Goal: Find specific page/section: Find specific page/section

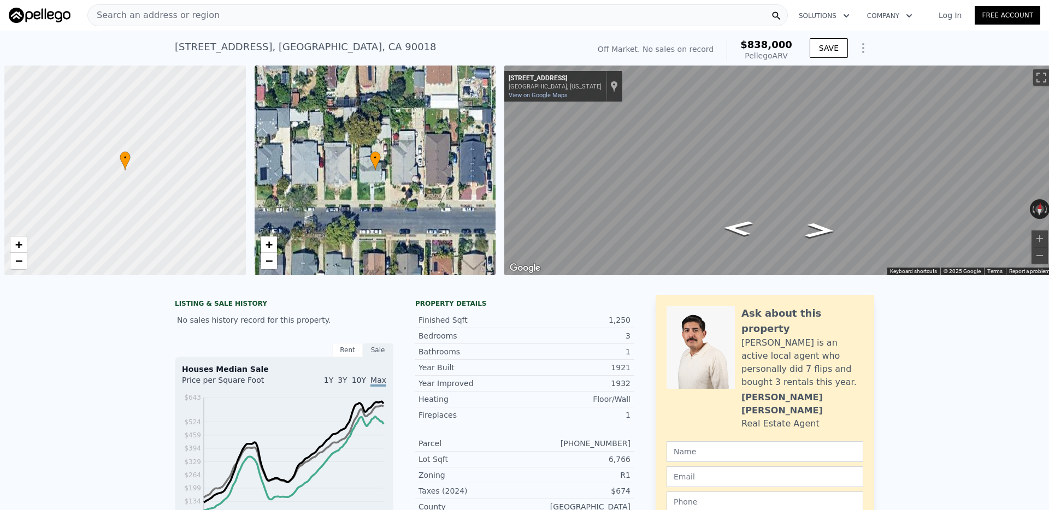
scroll to position [0, 4]
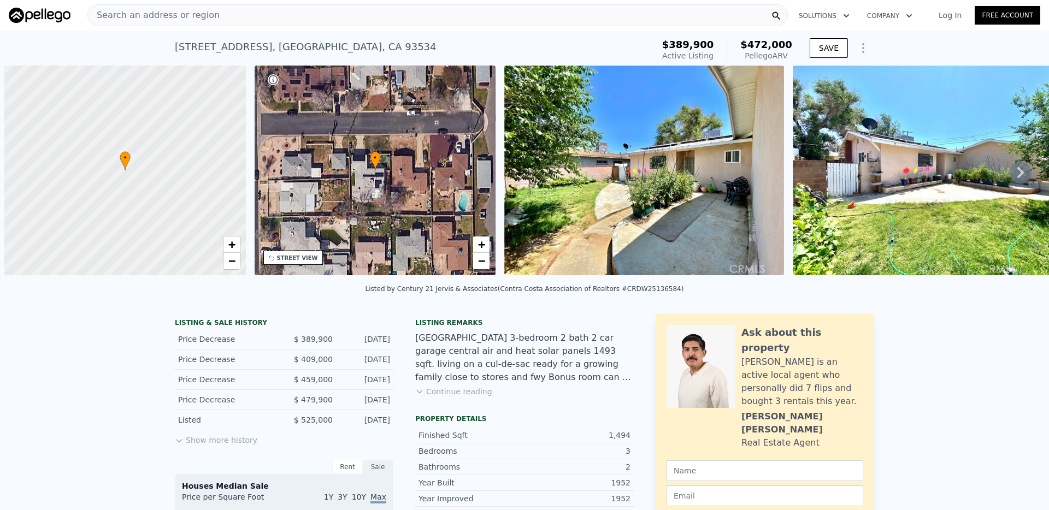
scroll to position [0, 4]
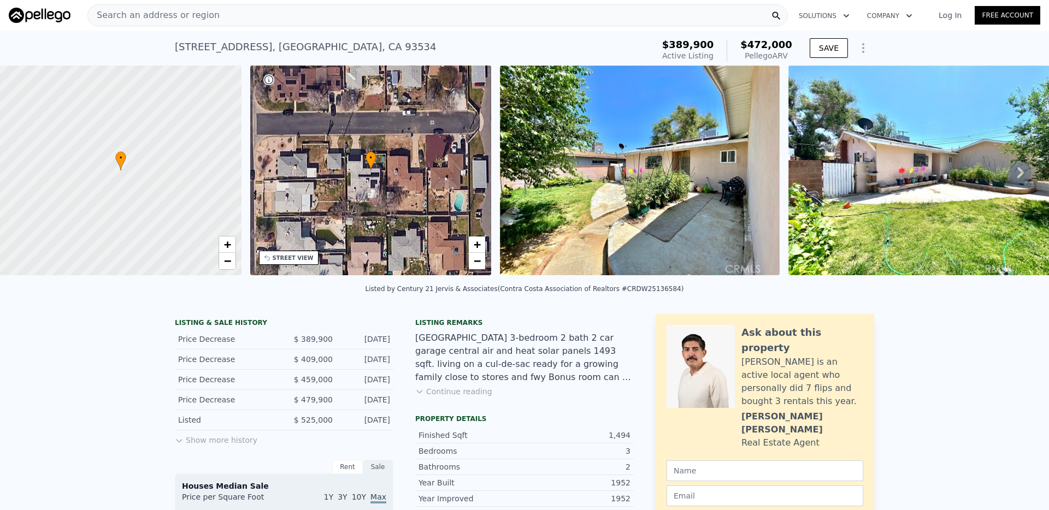
click at [307, 20] on div "Search an address or region" at bounding box center [437, 15] width 701 height 22
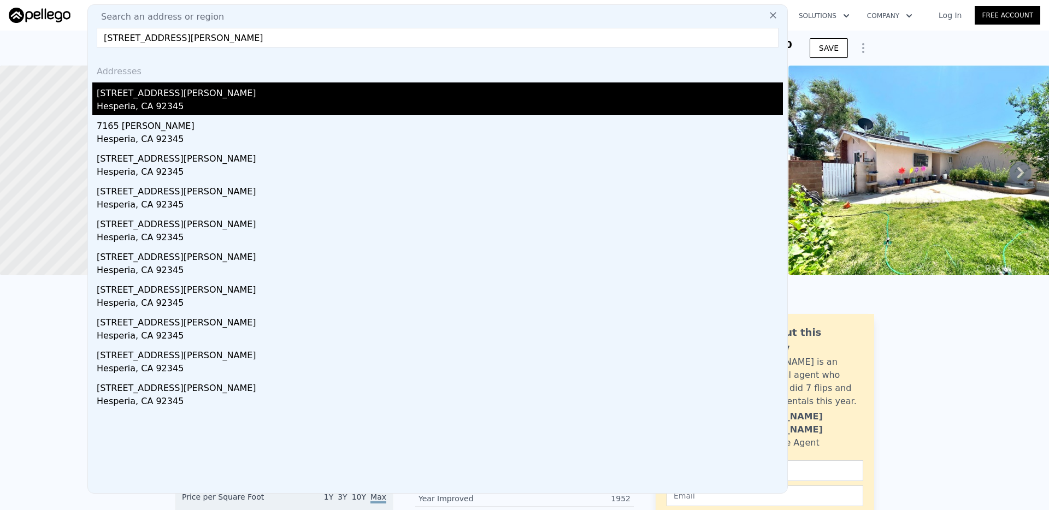
type input "7165 Lyons Avenue, Hesperia, CA 92345"
click at [187, 96] on div "7165 Lyons Ave" at bounding box center [440, 91] width 686 height 17
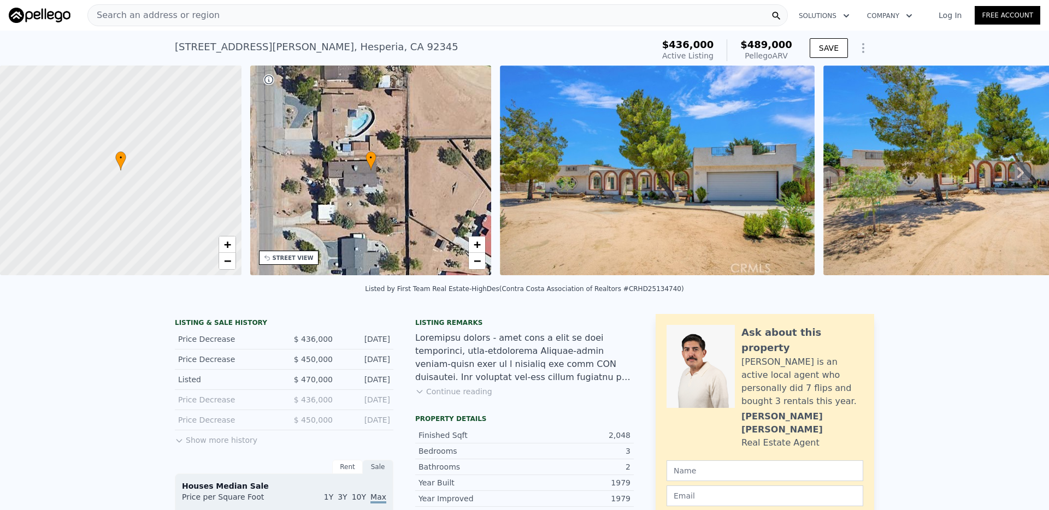
scroll to position [169, 0]
